Goal: Check status: Check status

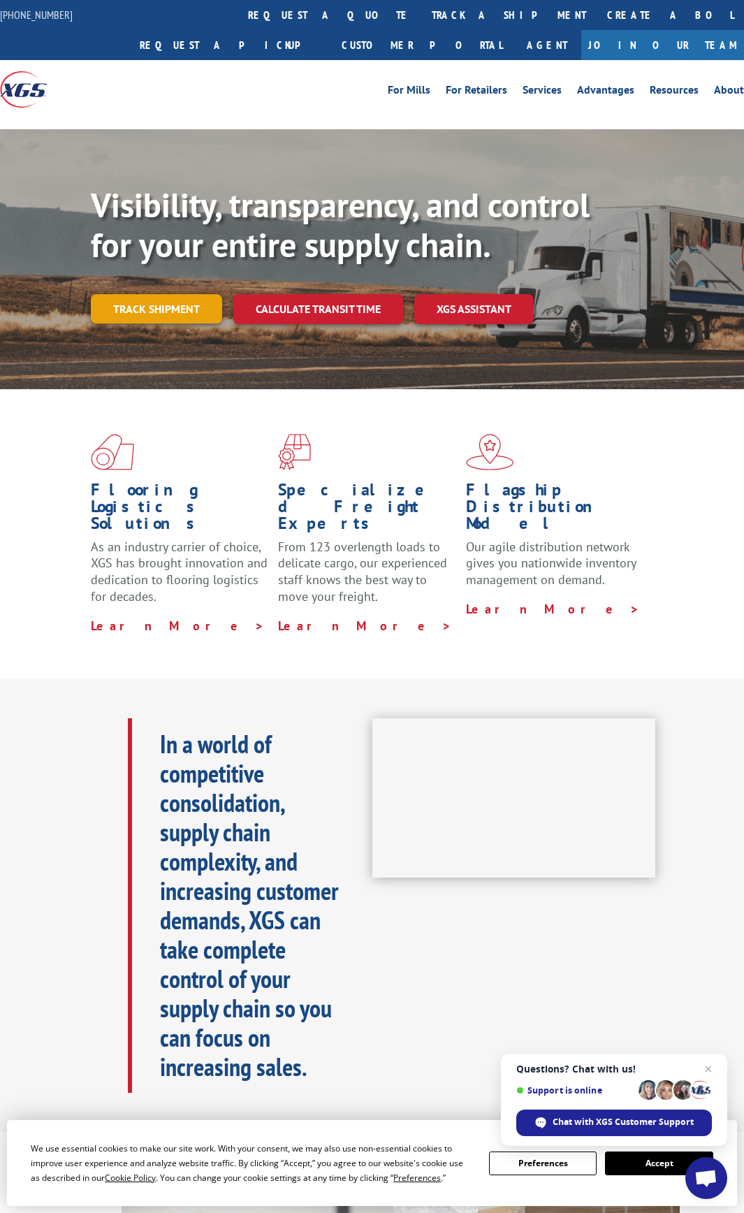
click at [189, 310] on link "Track shipment" at bounding box center [156, 308] width 131 height 29
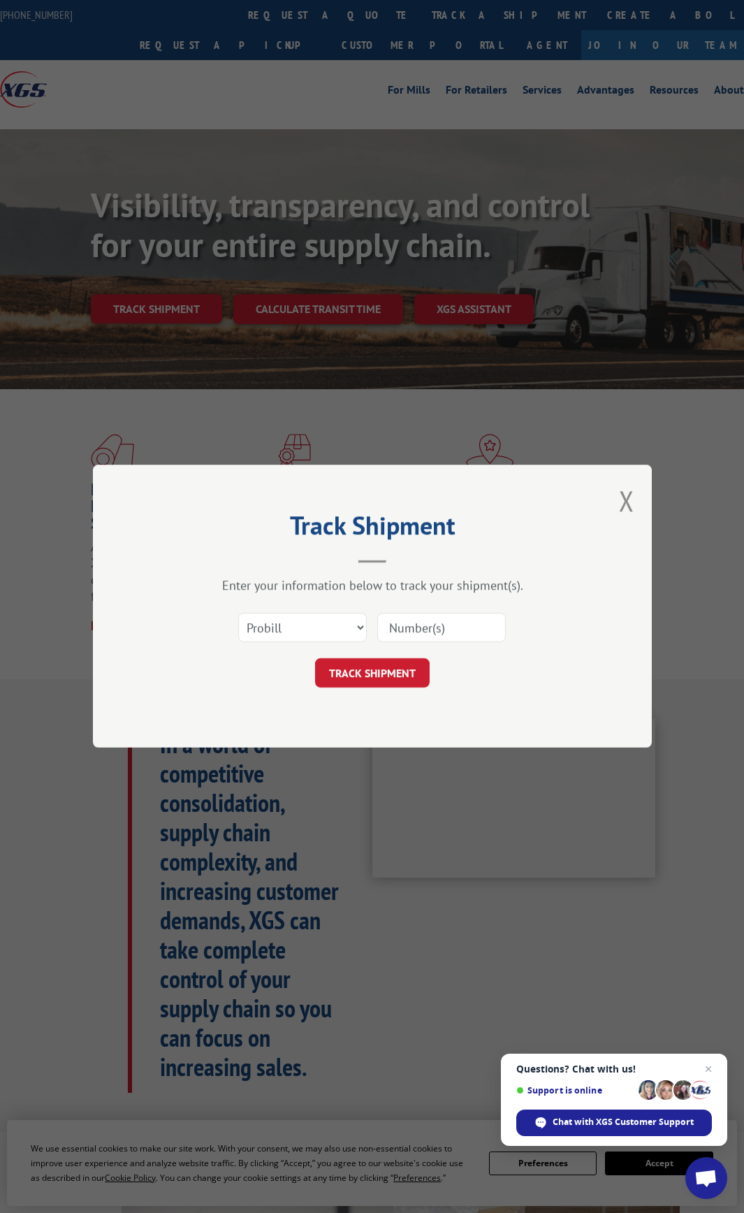
click at [407, 629] on input at bounding box center [441, 627] width 129 height 29
paste input "134805572"
type input "134805572"
click at [393, 668] on button "TRACK SHIPMENT" at bounding box center [372, 673] width 115 height 29
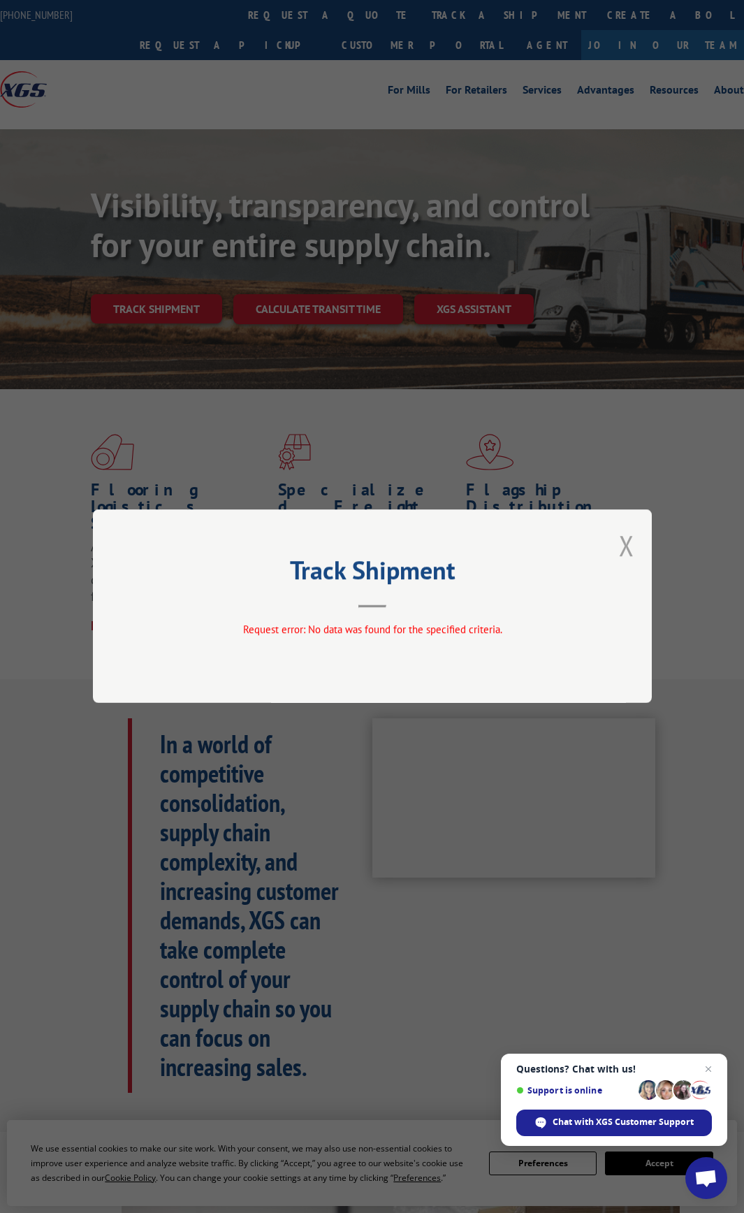
click at [625, 544] on button "Close modal" at bounding box center [626, 545] width 15 height 37
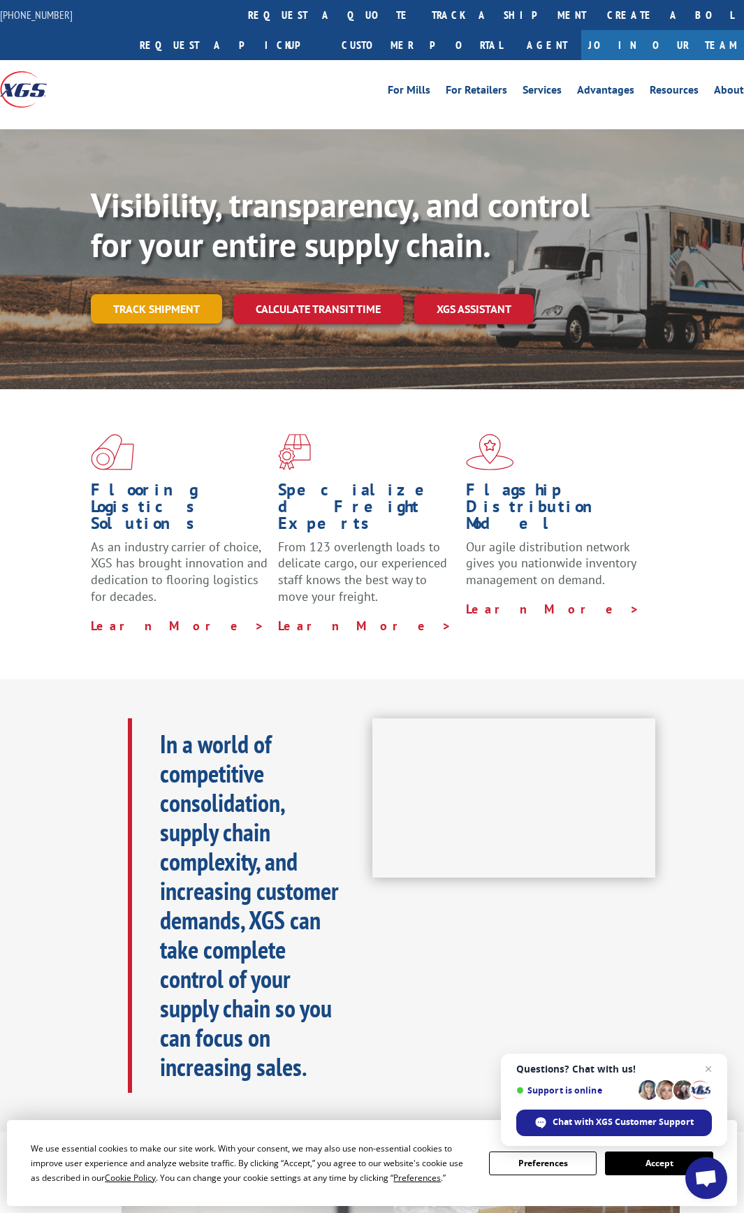
click at [155, 310] on link "Track shipment" at bounding box center [156, 308] width 131 height 29
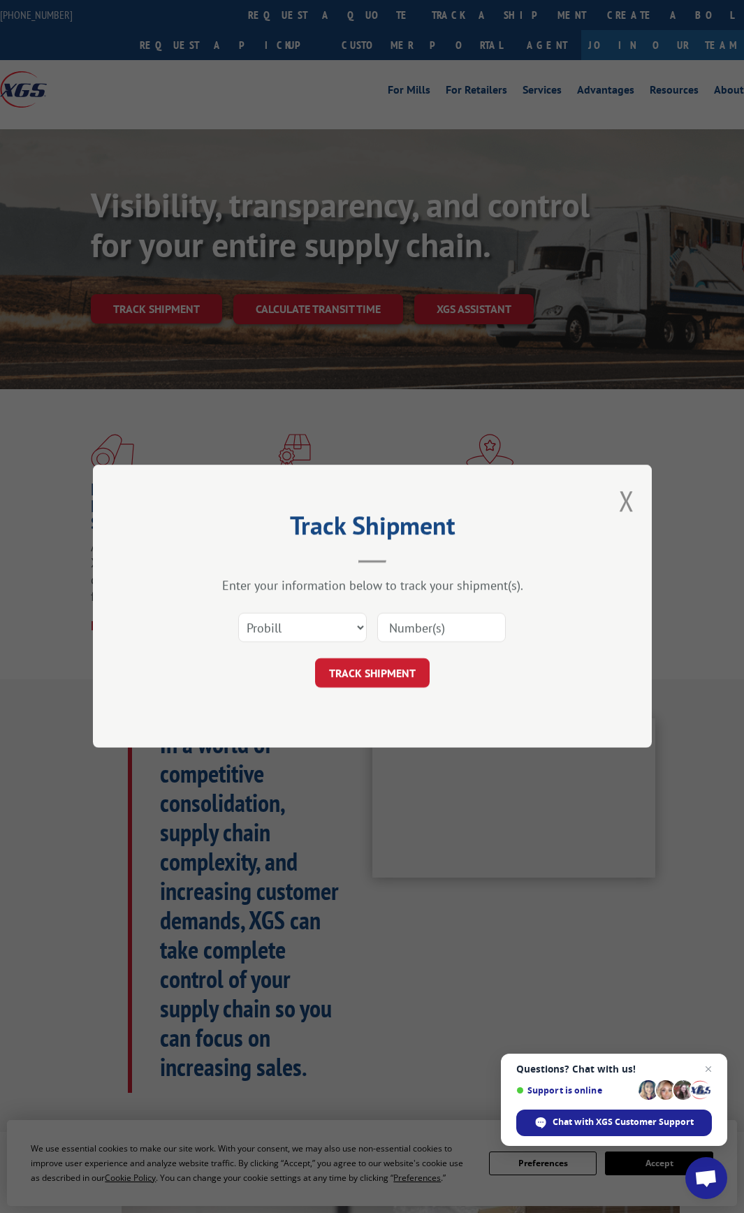
click at [425, 626] on input at bounding box center [441, 627] width 129 height 29
paste input "17402277"
type input "17402277"
click at [407, 669] on button "TRACK SHIPMENT" at bounding box center [372, 673] width 115 height 29
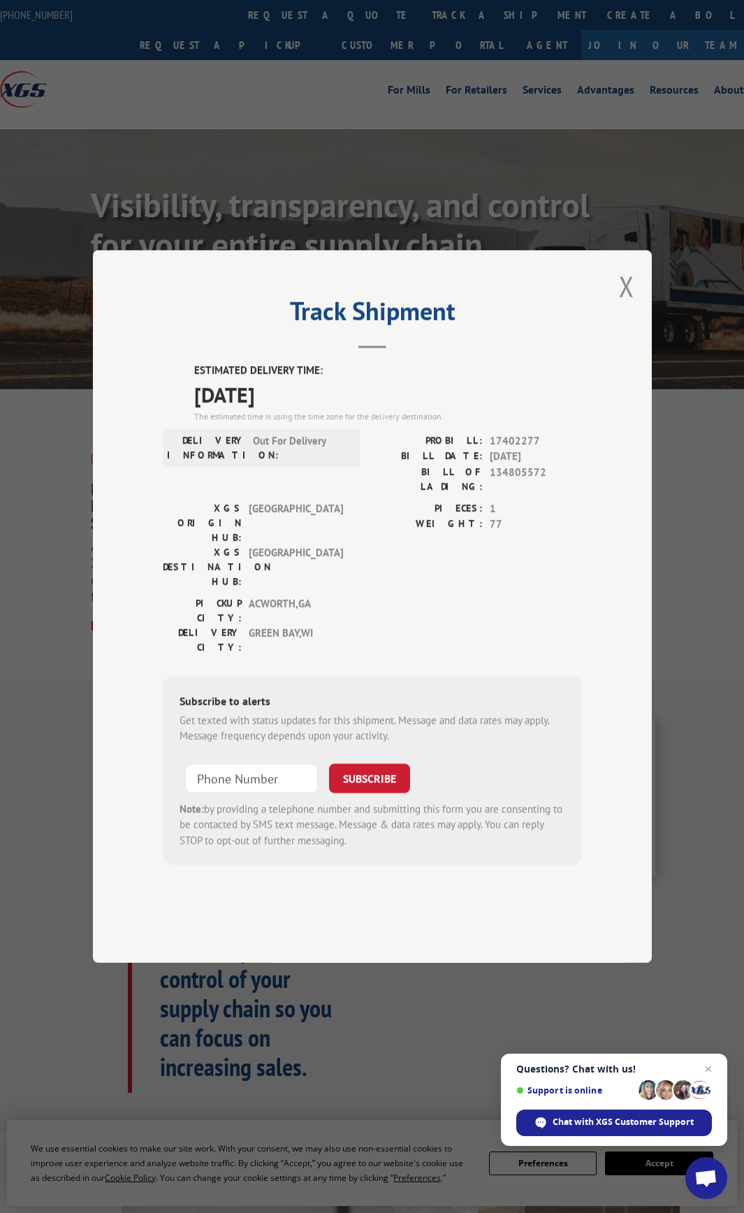
drag, startPoint x: 192, startPoint y: 402, endPoint x: 312, endPoint y: 436, distance: 124.3
click at [312, 436] on div "Track Shipment ESTIMATED DELIVERY TIME: [DATE] The estimated time is using the …" at bounding box center [372, 606] width 559 height 713
copy div "ESTIMATED DELIVERY TIME: [DATE]"
click at [568, 423] on div "The estimated time is using the time zone for the delivery destination." at bounding box center [388, 416] width 388 height 13
